Goal: Task Accomplishment & Management: Use online tool/utility

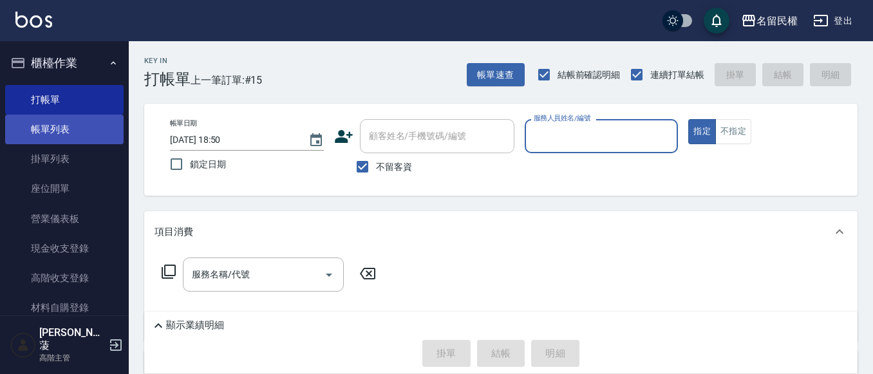
click at [61, 124] on link "帳單列表" at bounding box center [64, 130] width 119 height 30
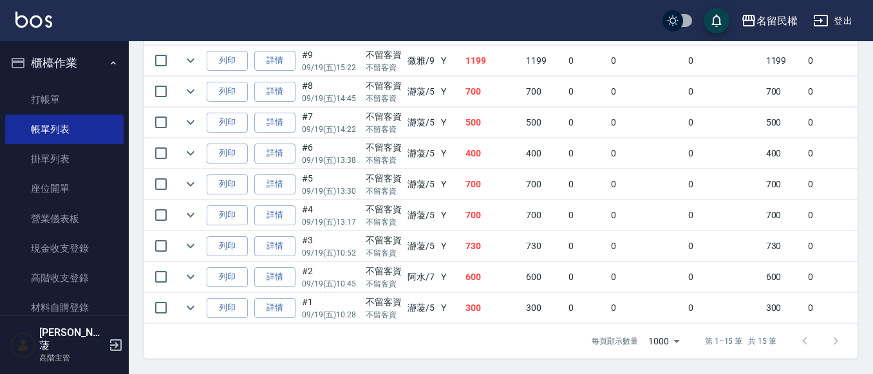
scroll to position [129, 0]
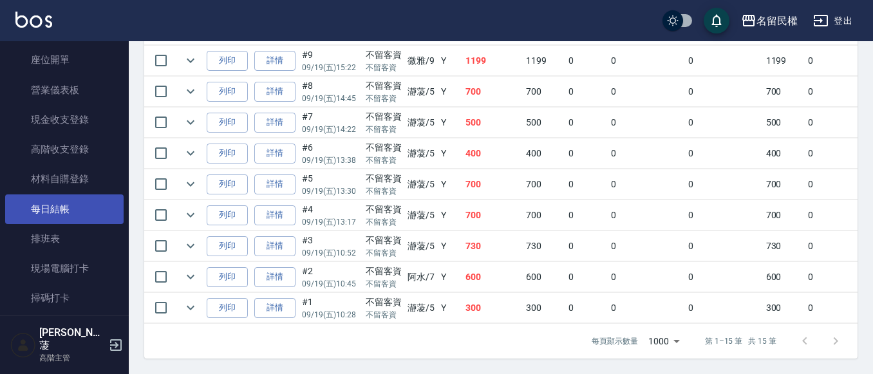
click at [65, 214] on link "每日結帳" at bounding box center [64, 210] width 119 height 30
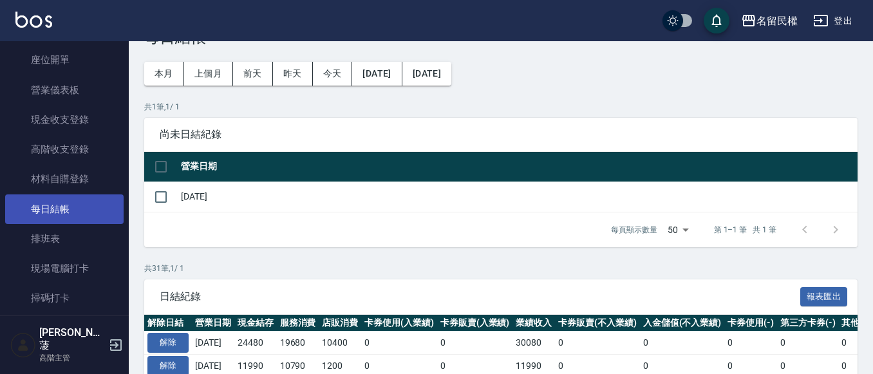
scroll to position [64, 0]
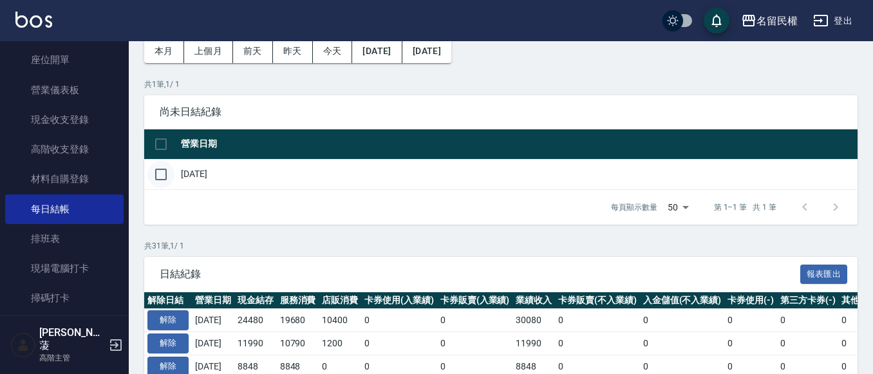
click at [170, 178] on input "checkbox" at bounding box center [161, 174] width 27 height 27
checkbox input "true"
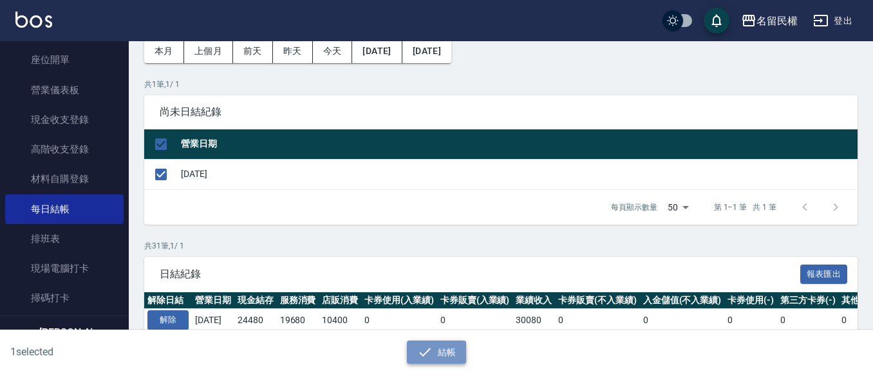
click at [455, 352] on button "結帳" at bounding box center [437, 353] width 60 height 24
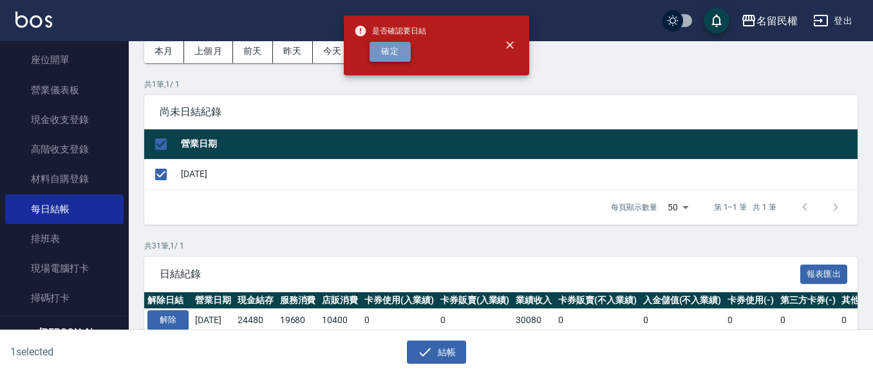
click at [408, 58] on button "確定" at bounding box center [390, 52] width 41 height 20
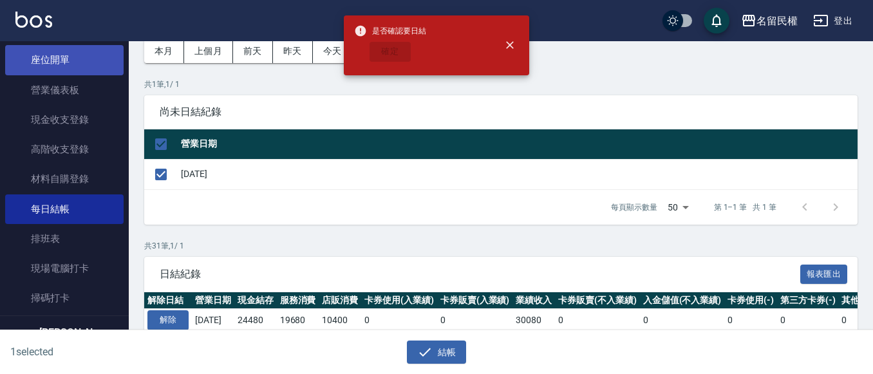
checkbox input "false"
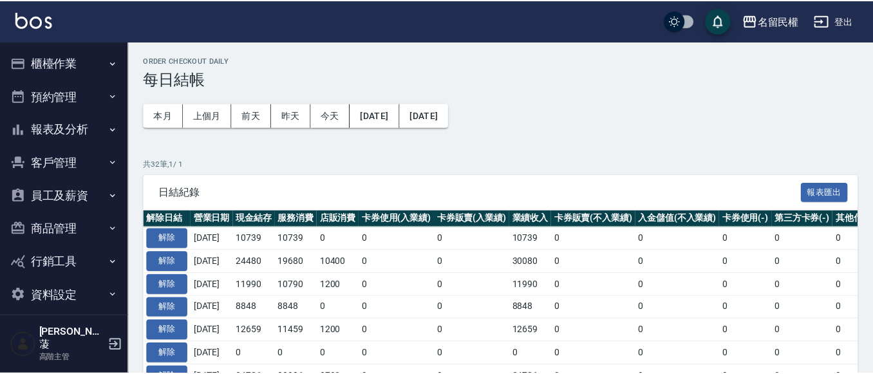
scroll to position [64, 0]
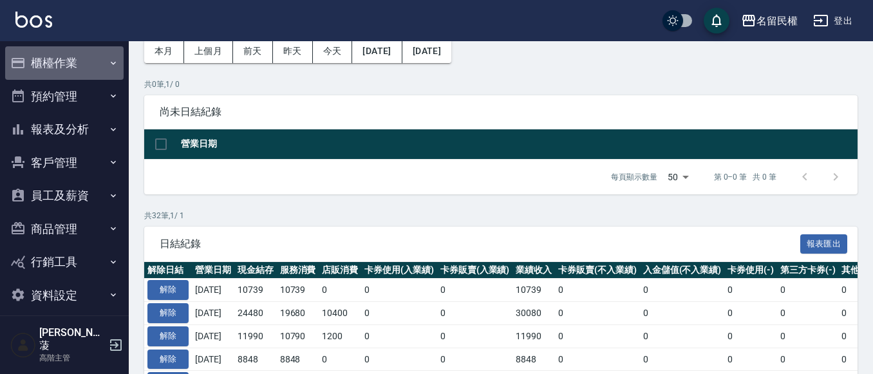
click at [79, 69] on button "櫃檯作業" at bounding box center [64, 62] width 119 height 33
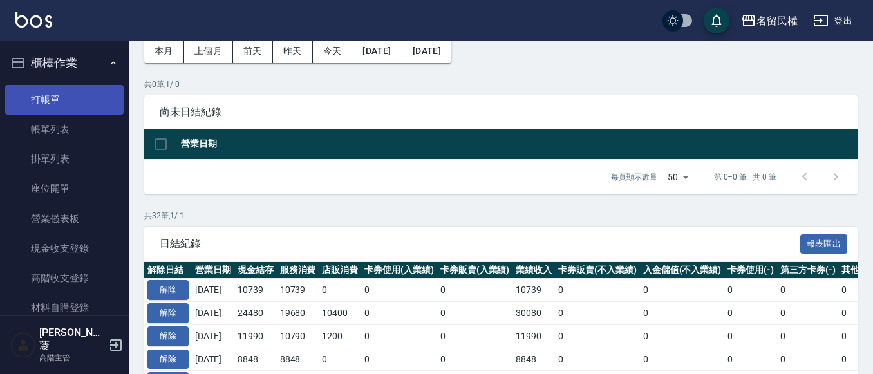
click at [82, 110] on link "打帳單" at bounding box center [64, 100] width 119 height 30
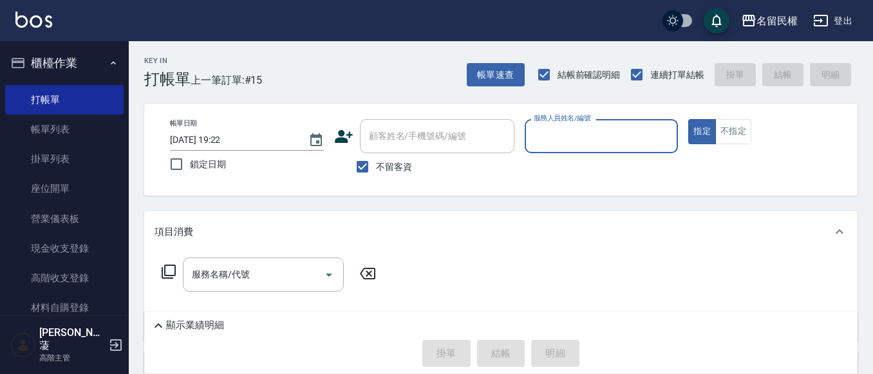
click at [97, 71] on button "櫃檯作業" at bounding box center [64, 62] width 119 height 33
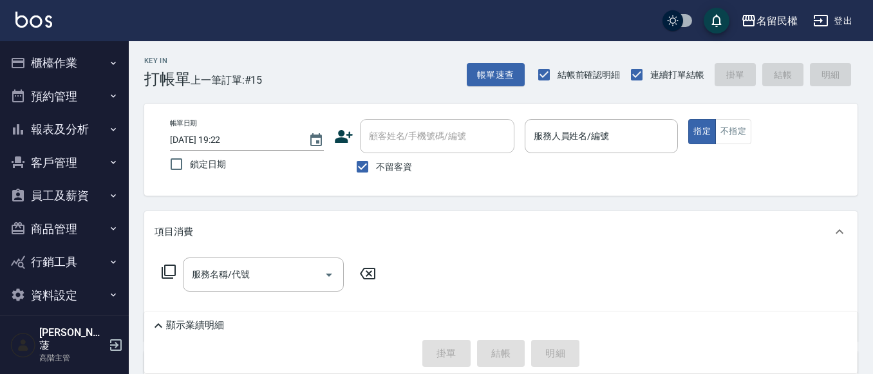
click at [108, 128] on icon "button" at bounding box center [113, 129] width 10 height 10
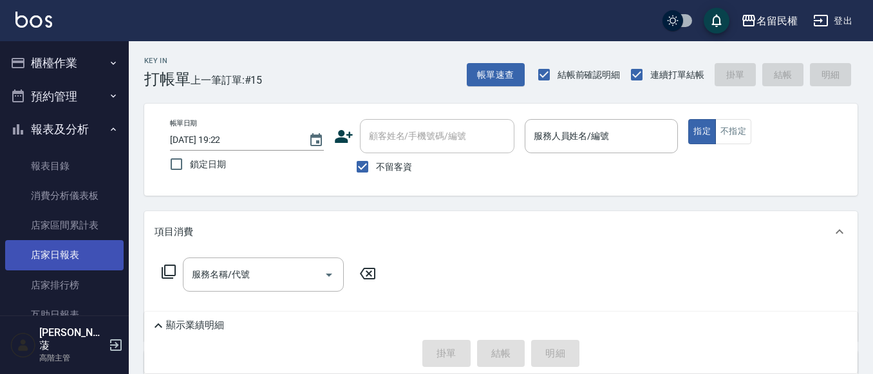
click at [88, 254] on link "店家日報表" at bounding box center [64, 255] width 119 height 30
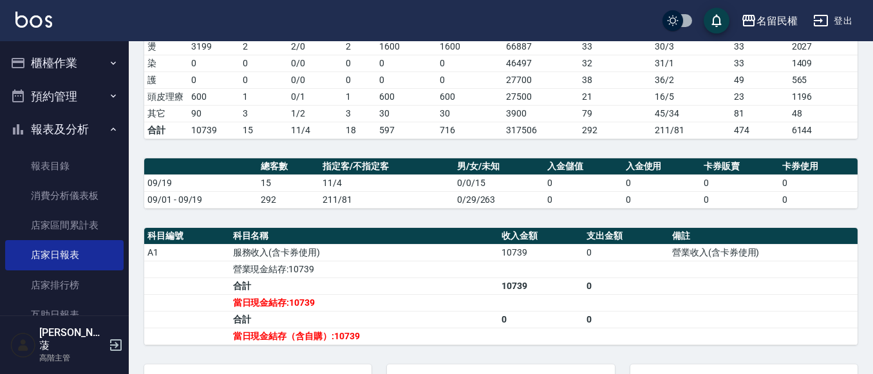
scroll to position [48, 0]
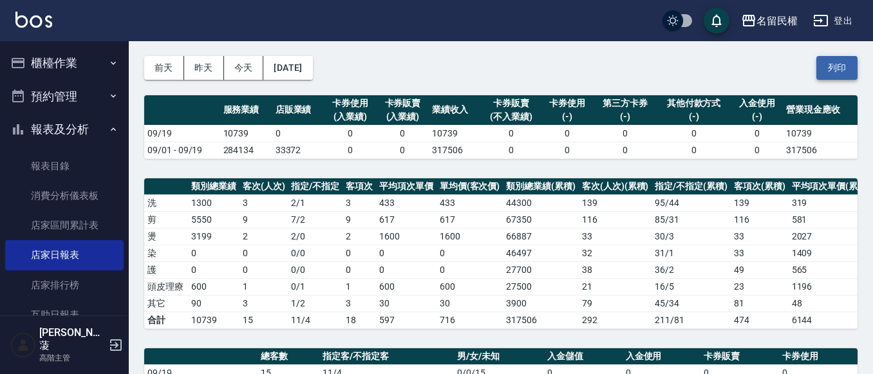
click at [833, 68] on button "列印" at bounding box center [837, 68] width 41 height 24
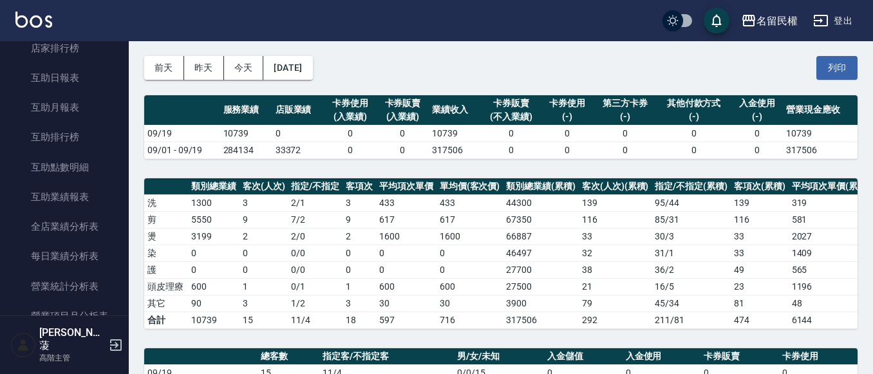
scroll to position [322, 0]
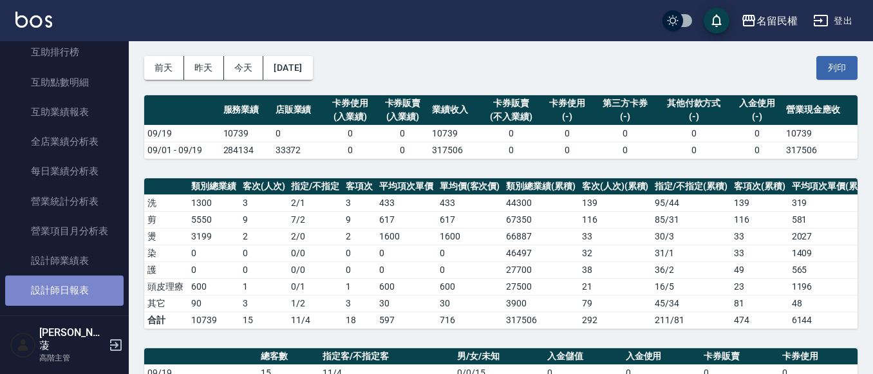
click at [93, 289] on link "設計師日報表" at bounding box center [64, 291] width 119 height 30
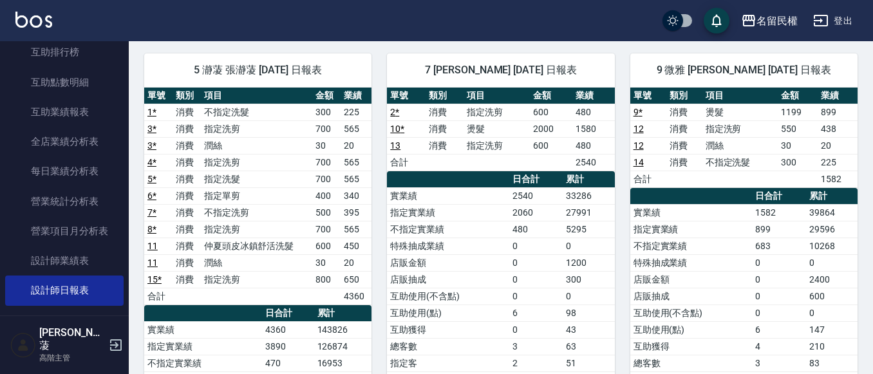
scroll to position [258, 0]
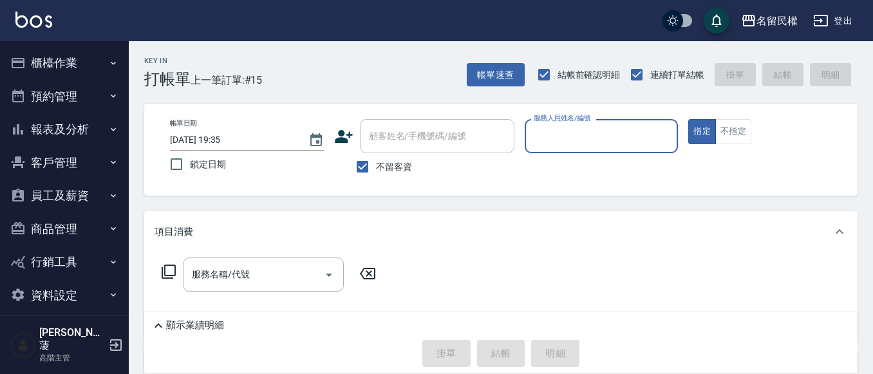
click at [108, 133] on icon "button" at bounding box center [113, 129] width 10 height 10
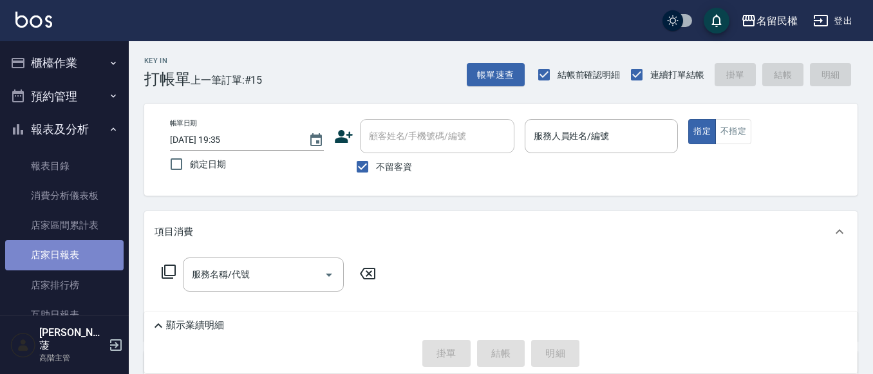
click at [93, 249] on link "店家日報表" at bounding box center [64, 255] width 119 height 30
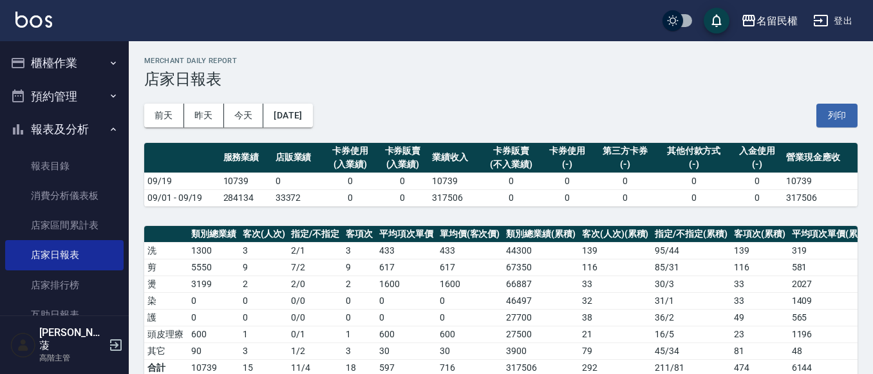
drag, startPoint x: 838, startPoint y: 109, endPoint x: 692, endPoint y: 332, distance: 267.1
click at [520, 107] on button "列印" at bounding box center [837, 116] width 41 height 24
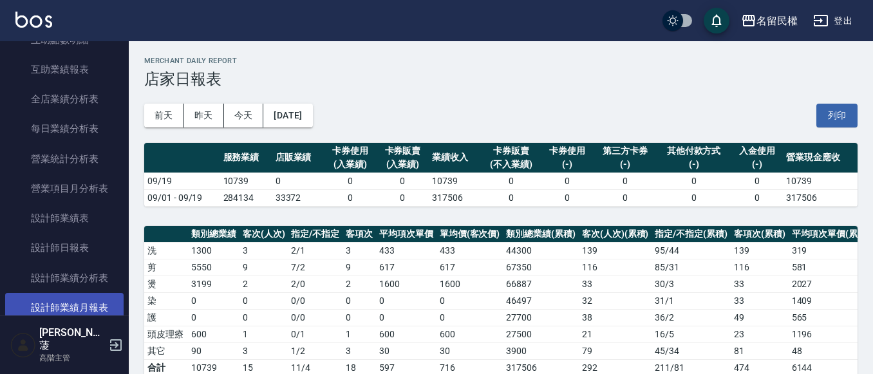
scroll to position [386, 0]
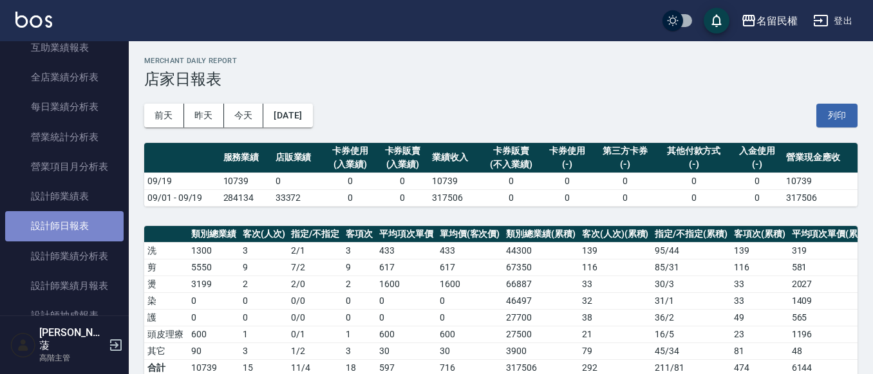
click at [72, 220] on link "設計師日報表" at bounding box center [64, 226] width 119 height 30
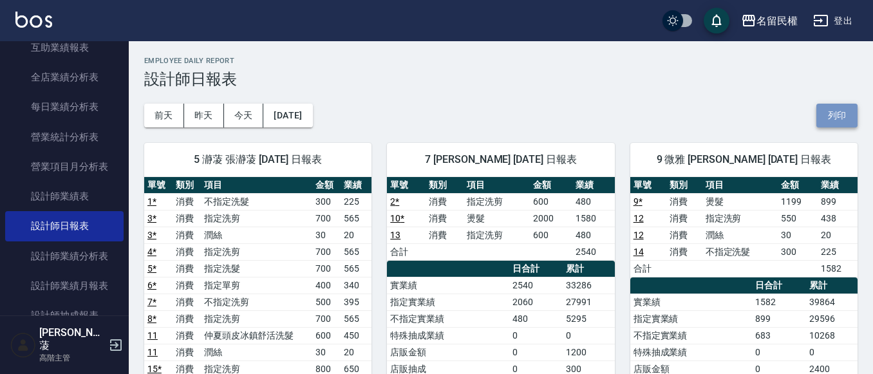
click at [520, 117] on button "列印" at bounding box center [837, 116] width 41 height 24
